Goal: Entertainment & Leisure: Consume media (video, audio)

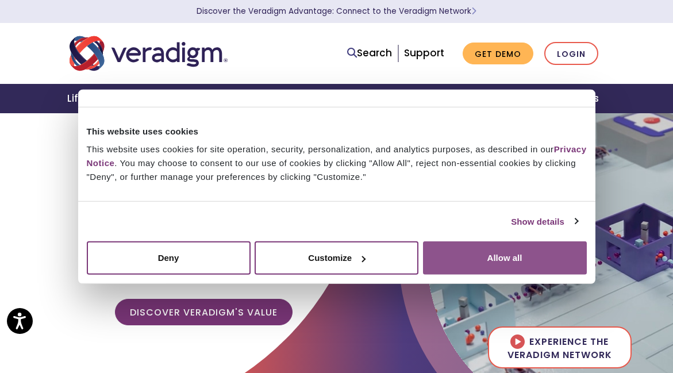
click at [482, 250] on button "Allow all" at bounding box center [505, 257] width 164 height 33
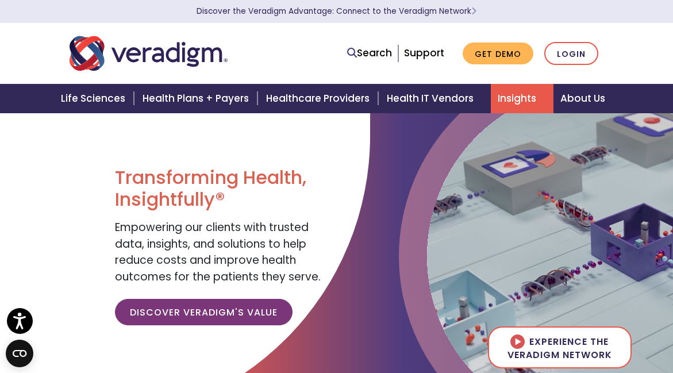
click at [517, 102] on link "Insights" at bounding box center [522, 98] width 63 height 29
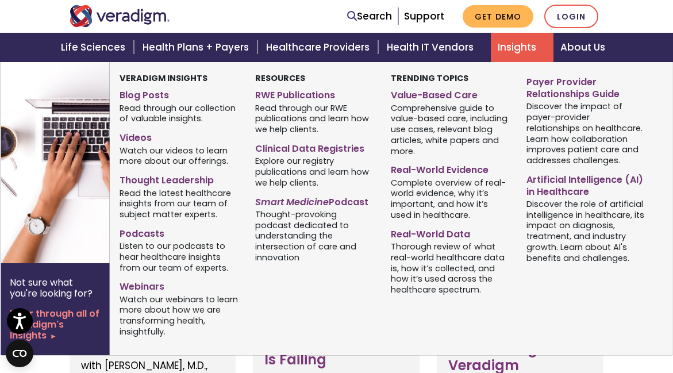
scroll to position [460, 0]
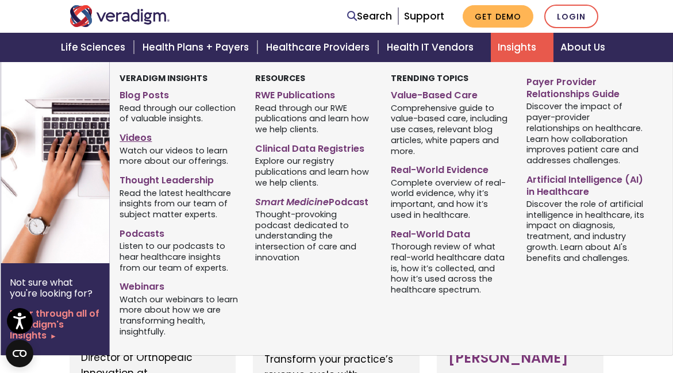
click at [132, 136] on link "Videos" at bounding box center [179, 136] width 118 height 17
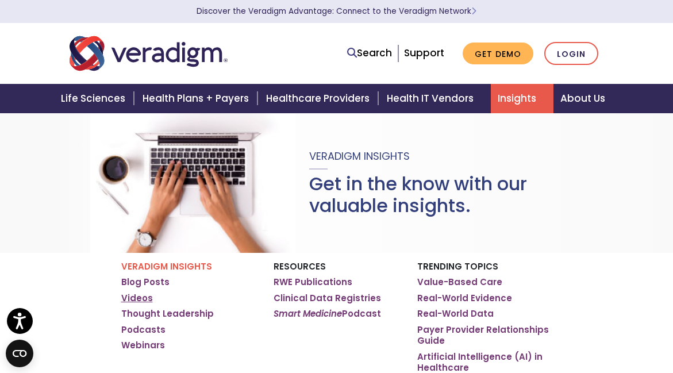
click at [147, 298] on link "Videos" at bounding box center [137, 298] width 32 height 11
click at [141, 297] on link "Videos" at bounding box center [137, 298] width 32 height 11
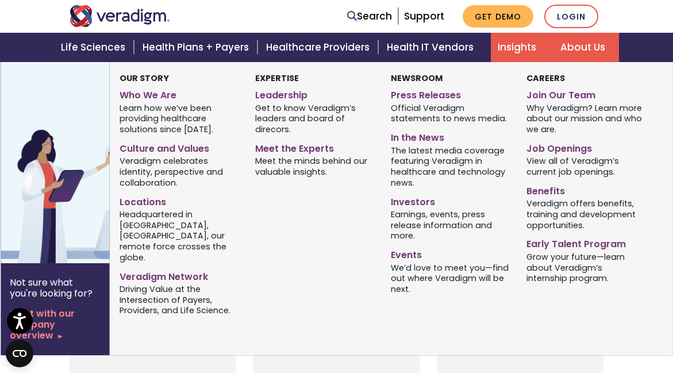
scroll to position [632, 0]
